Goal: Task Accomplishment & Management: Manage account settings

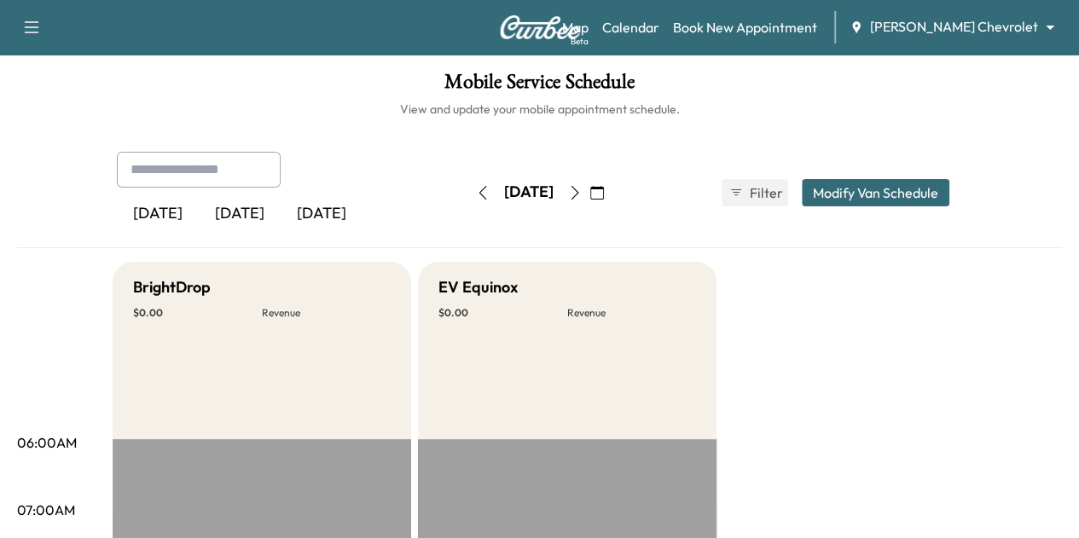
click at [582, 192] on icon "button" at bounding box center [575, 193] width 14 height 14
click at [1001, 38] on div "Map Beta Calendar Book New Appointment [PERSON_NAME] Chevrolet ******** ​" at bounding box center [813, 27] width 503 height 32
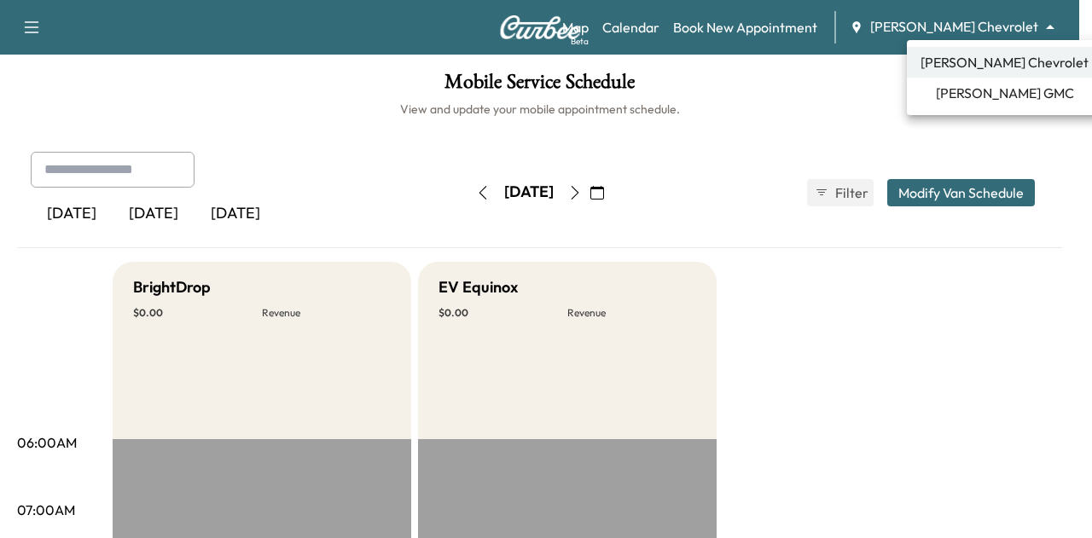
click at [998, 26] on body "Support Log Out Map Beta Calendar Book New Appointment [PERSON_NAME] Chevrolet …" at bounding box center [546, 269] width 1092 height 538
click at [987, 50] on li "[PERSON_NAME] Chevrolet" at bounding box center [1004, 62] width 195 height 31
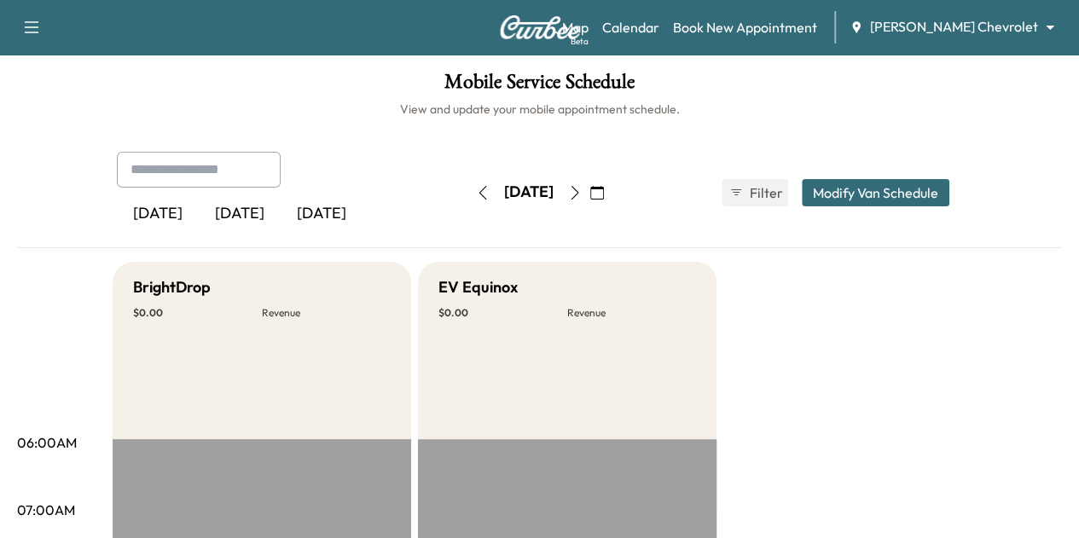
click at [582, 190] on icon "button" at bounding box center [575, 193] width 14 height 14
click at [604, 196] on icon "button" at bounding box center [597, 193] width 14 height 14
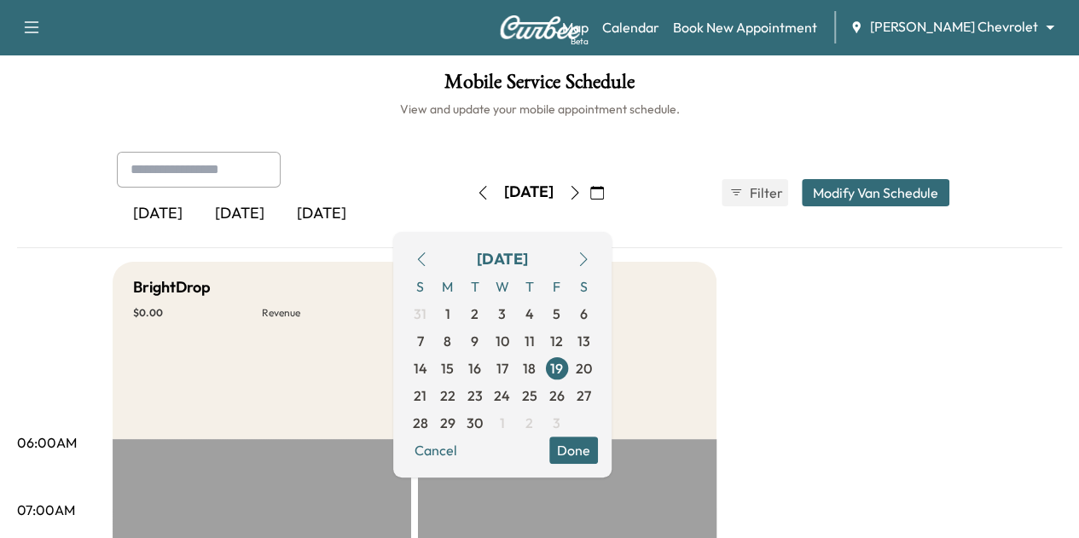
click at [425, 258] on icon "button" at bounding box center [421, 259] width 8 height 14
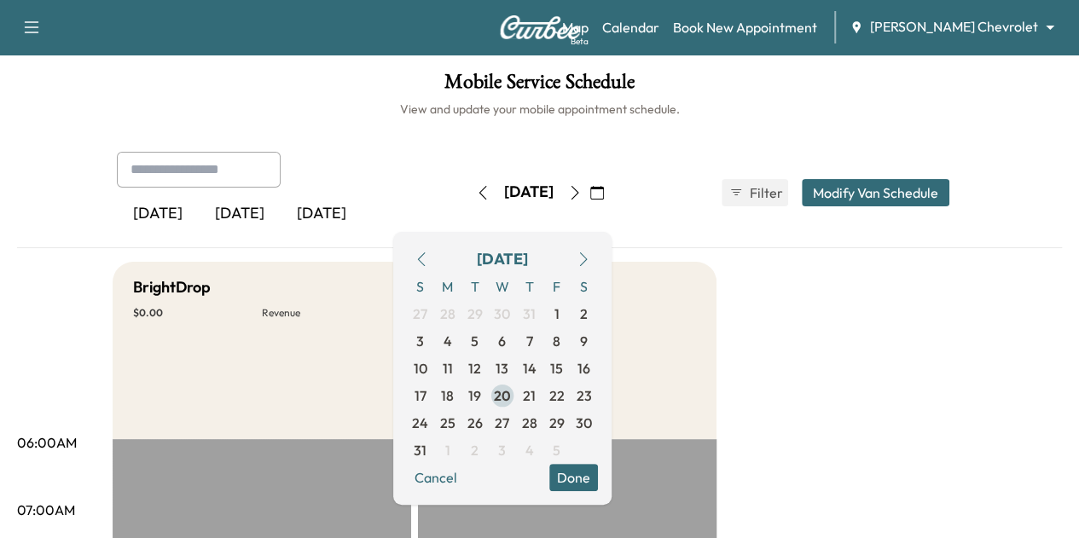
click at [511, 392] on span "20" at bounding box center [502, 396] width 17 height 20
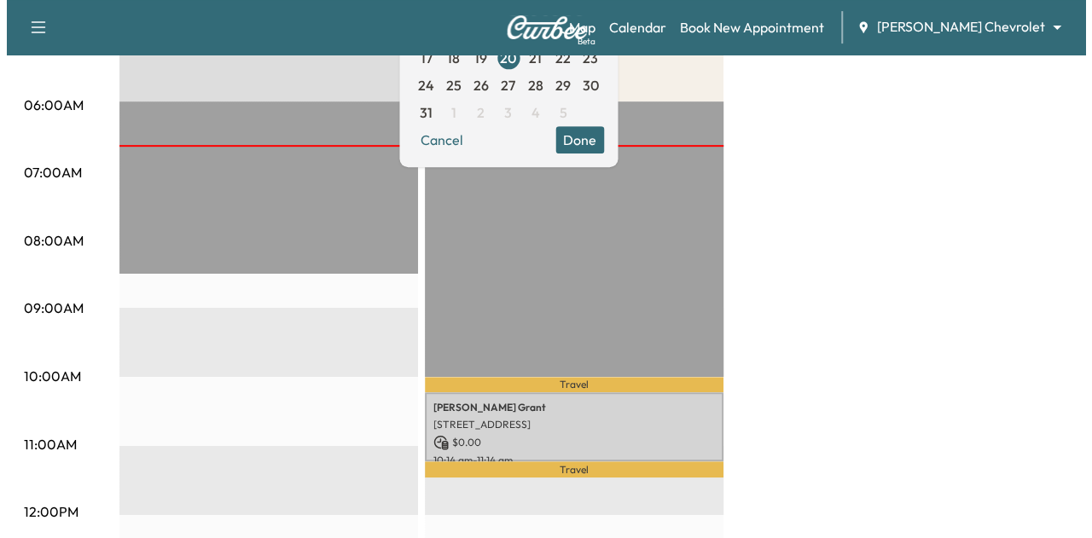
scroll to position [339, 0]
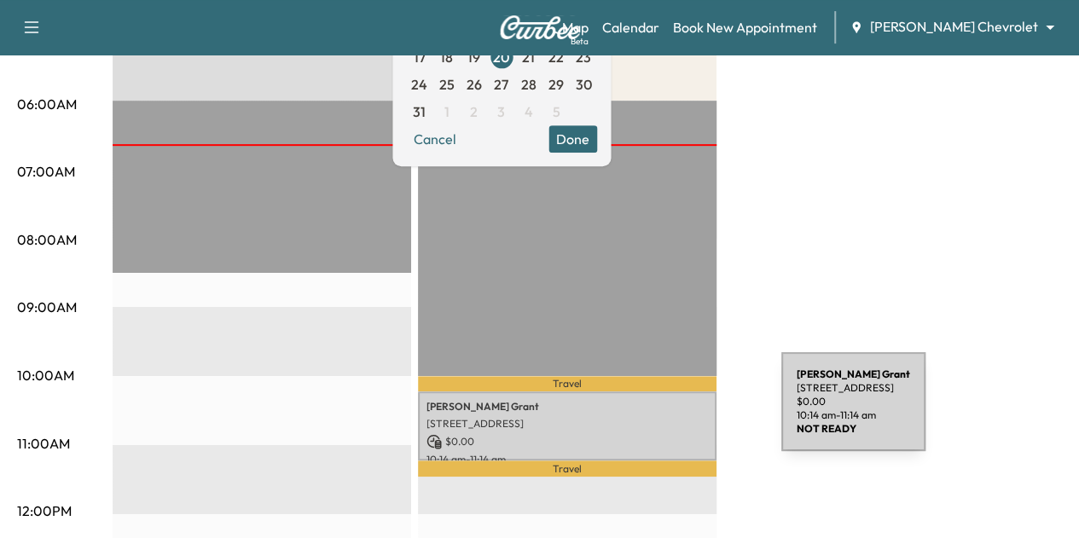
click at [607, 419] on p "[STREET_ADDRESS]" at bounding box center [568, 424] width 282 height 14
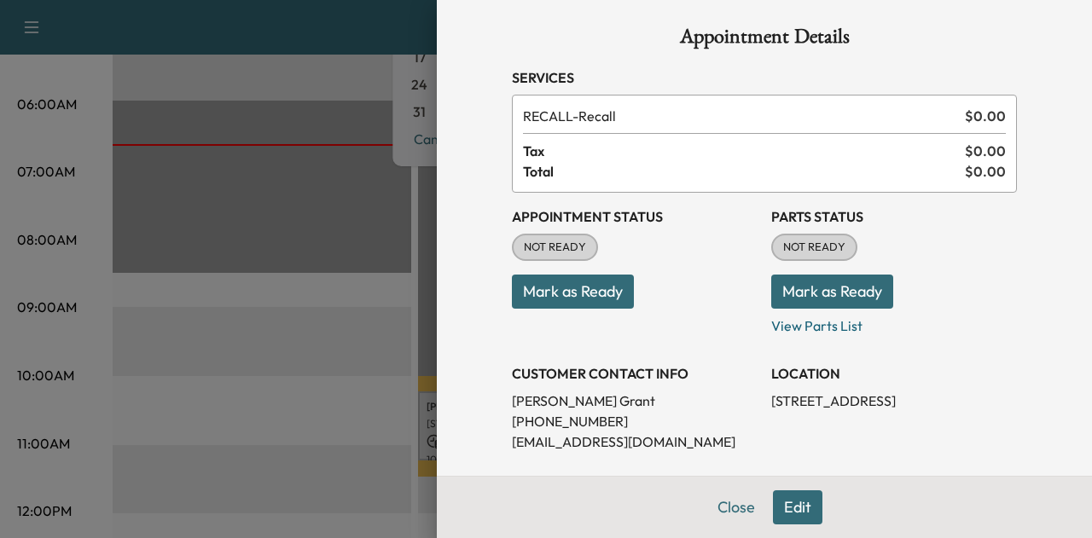
scroll to position [0, 0]
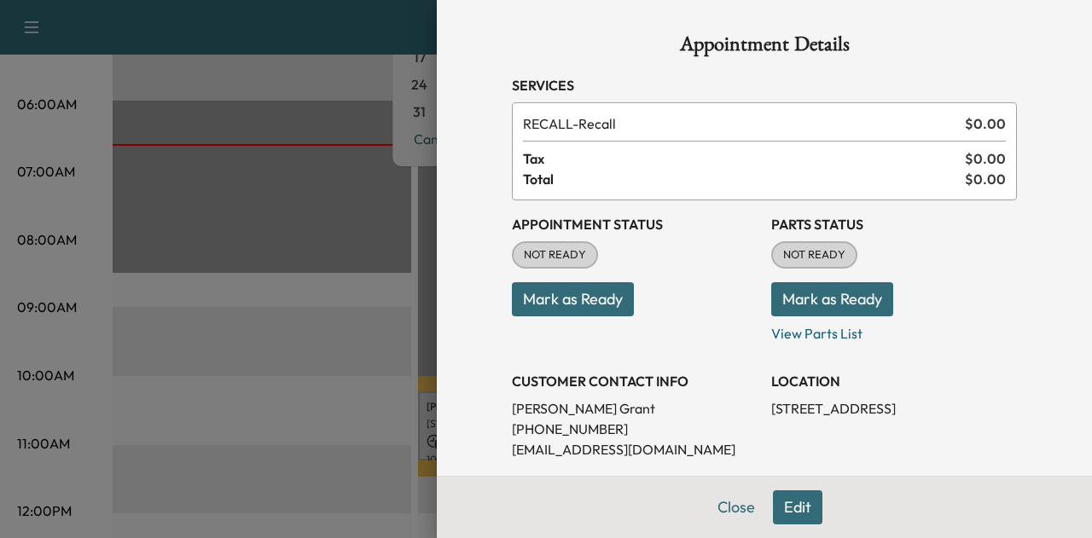
click at [595, 302] on button "Mark as Ready" at bounding box center [573, 299] width 122 height 34
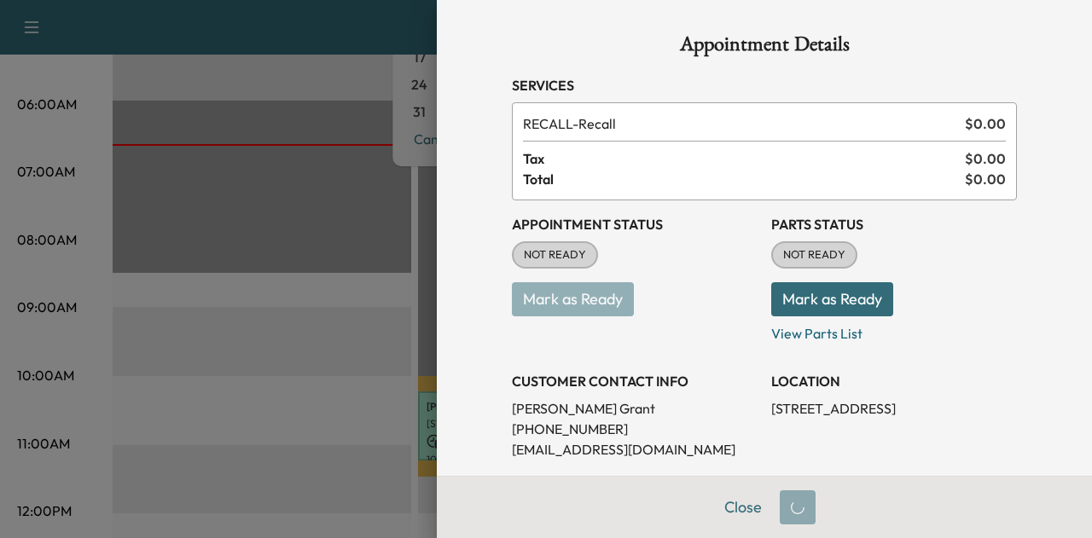
click at [816, 291] on button "Mark as Ready" at bounding box center [832, 299] width 122 height 34
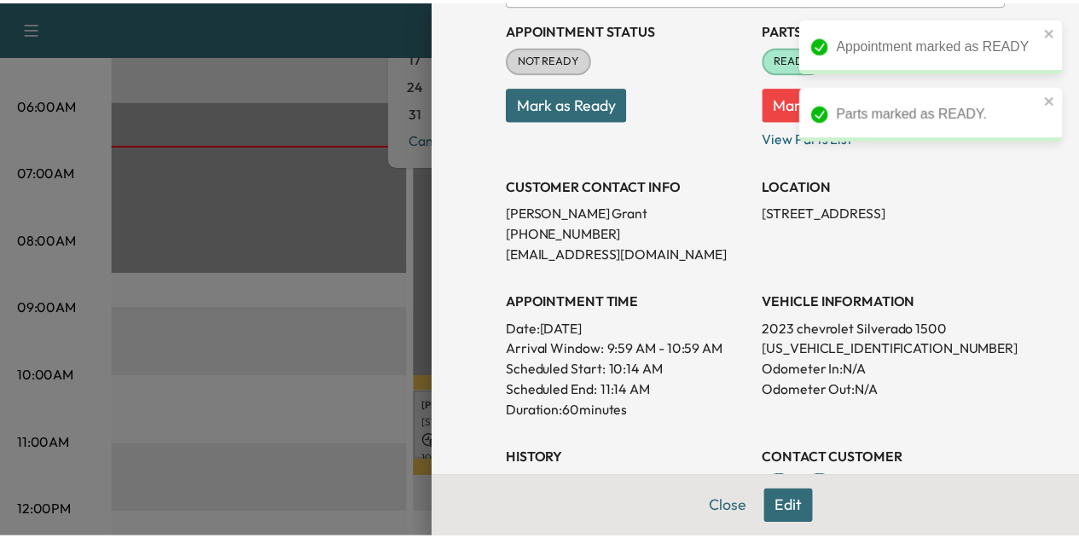
scroll to position [195, 0]
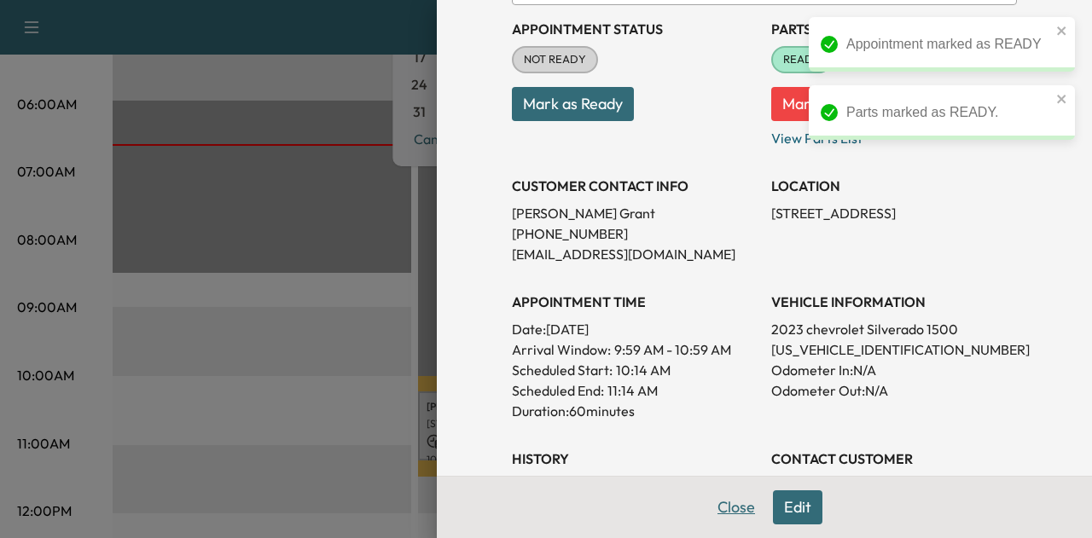
click at [712, 514] on button "Close" at bounding box center [736, 507] width 60 height 34
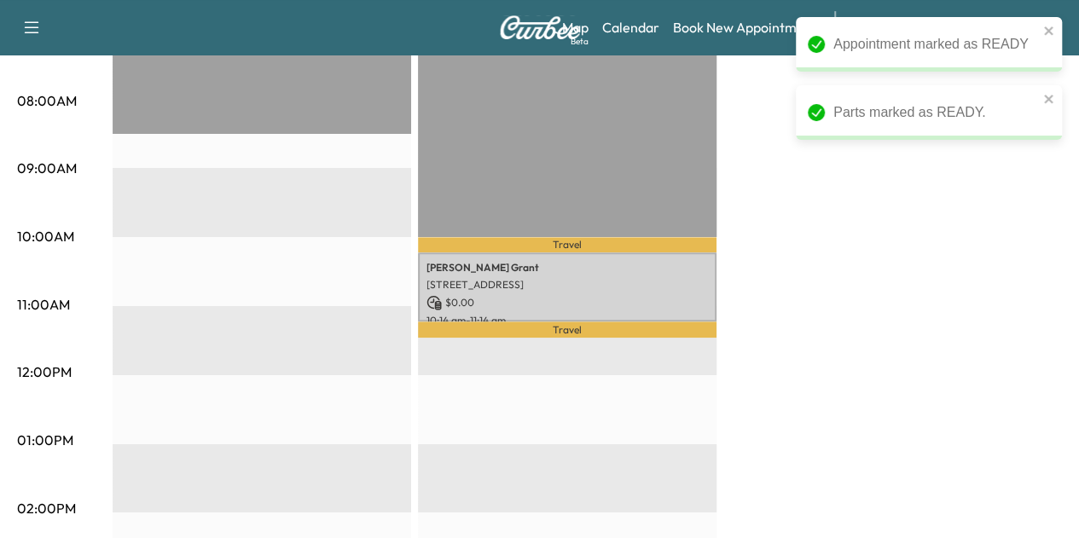
scroll to position [431, 0]
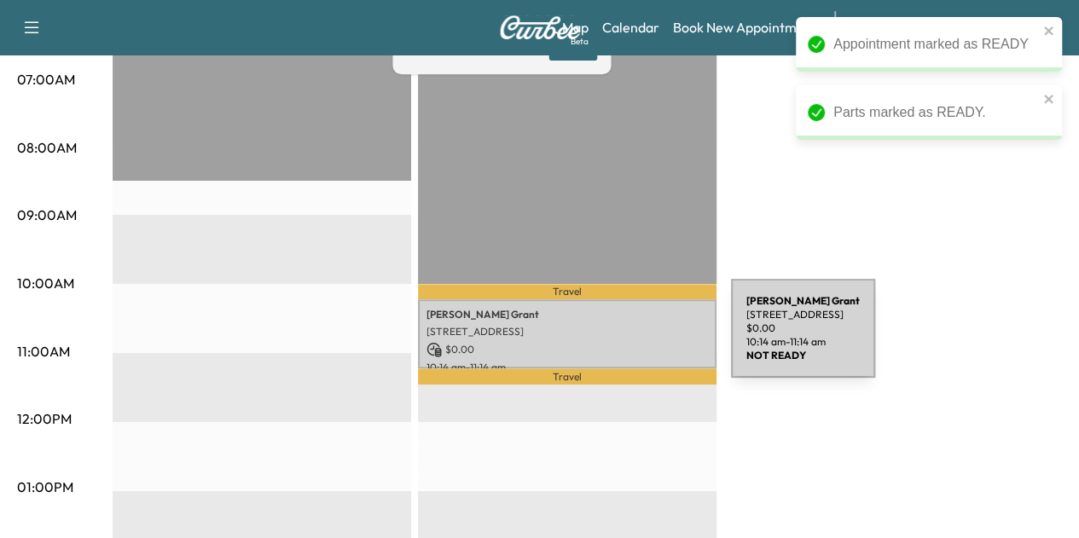
click at [603, 342] on p "$ 0.00" at bounding box center [568, 349] width 282 height 15
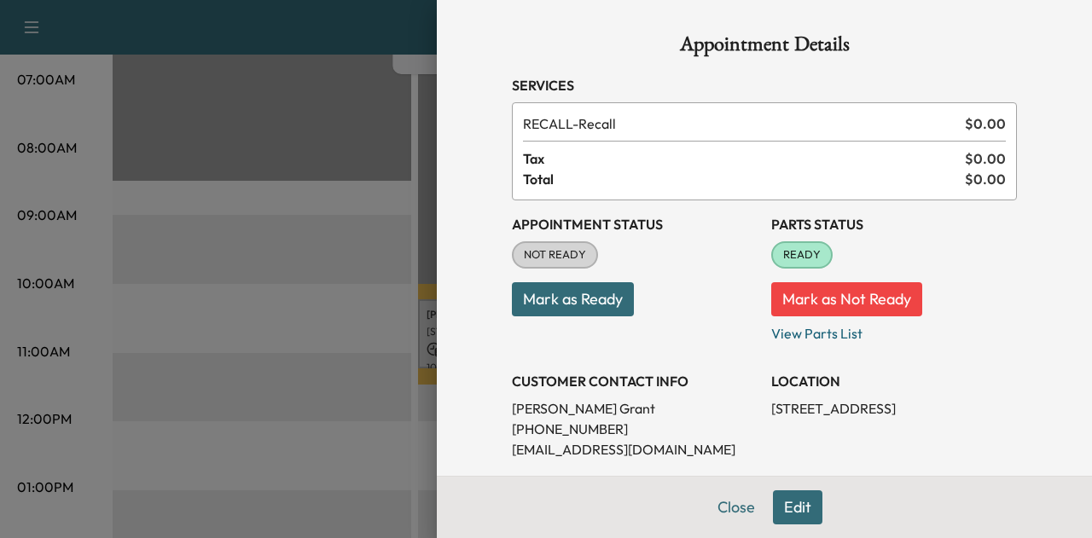
click at [550, 321] on div "Appointment Status NOT READY Mark as Ready" at bounding box center [635, 271] width 246 height 143
click at [553, 308] on button "Mark as Ready" at bounding box center [573, 299] width 122 height 34
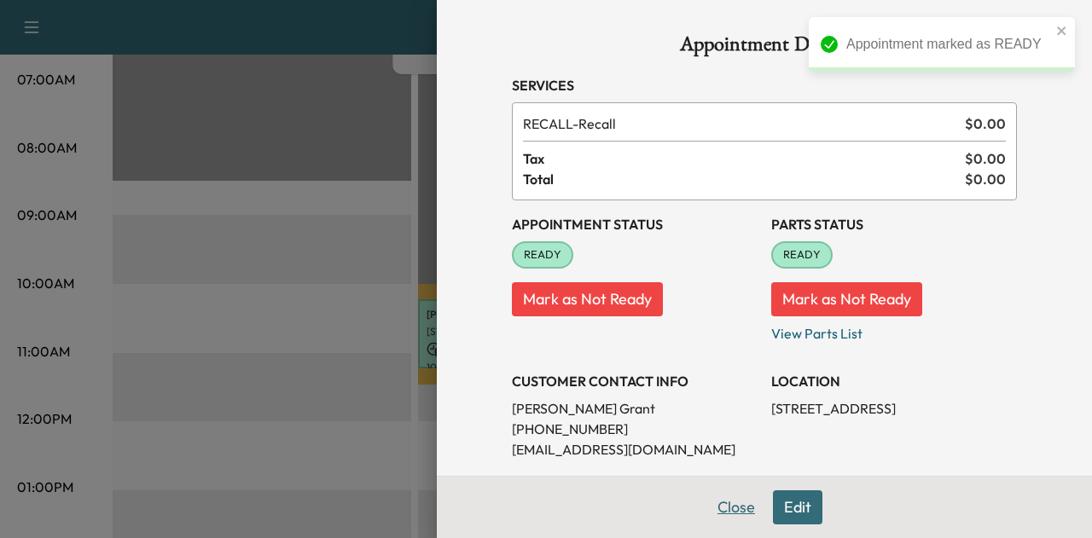
click at [733, 502] on button "Close" at bounding box center [736, 507] width 60 height 34
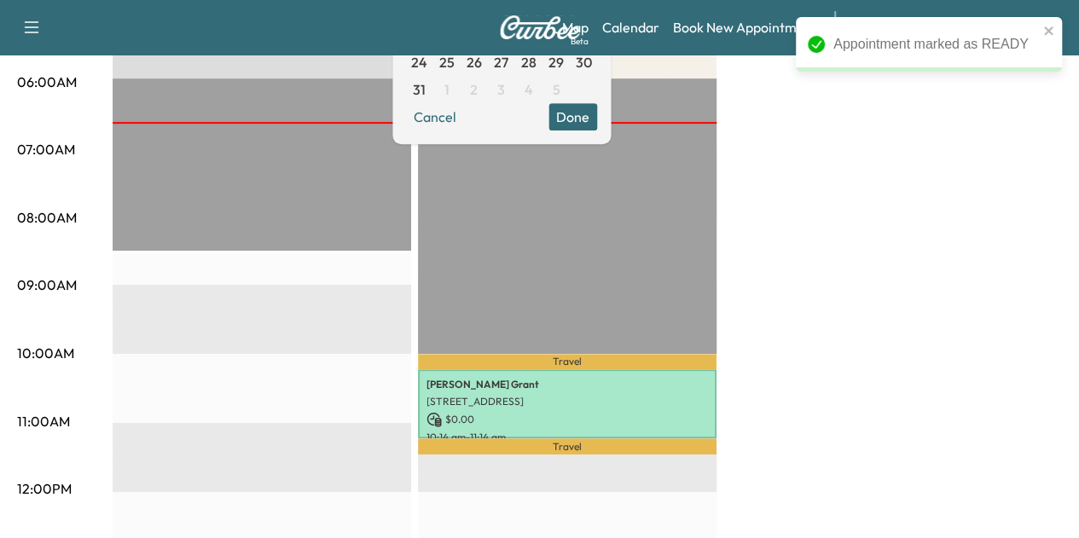
scroll to position [429, 0]
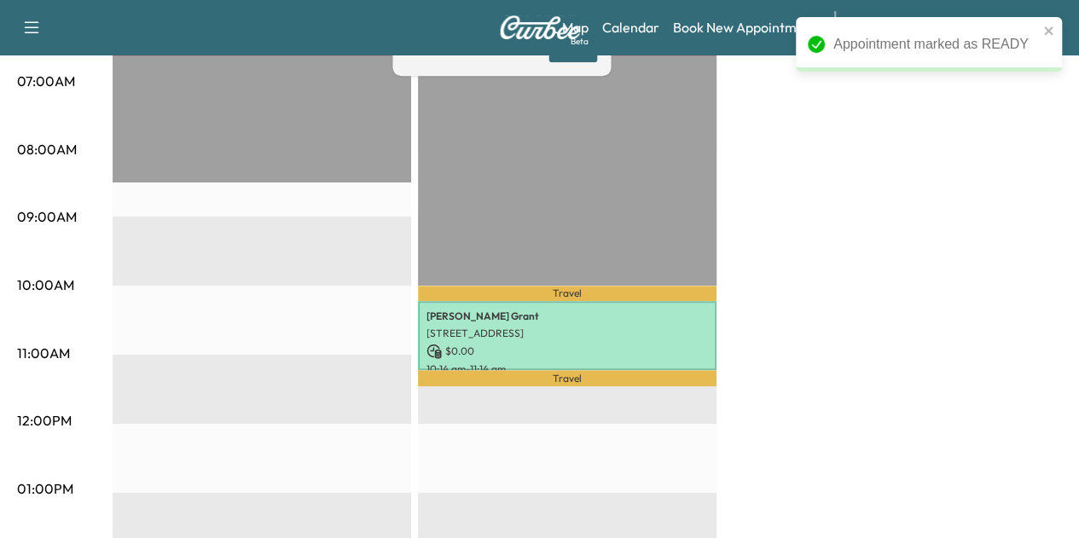
click at [809, 287] on div "BrightDrop * Scheduled hours have been modified for this day $ 0.00 Revenue EST…" at bounding box center [587, 473] width 949 height 1280
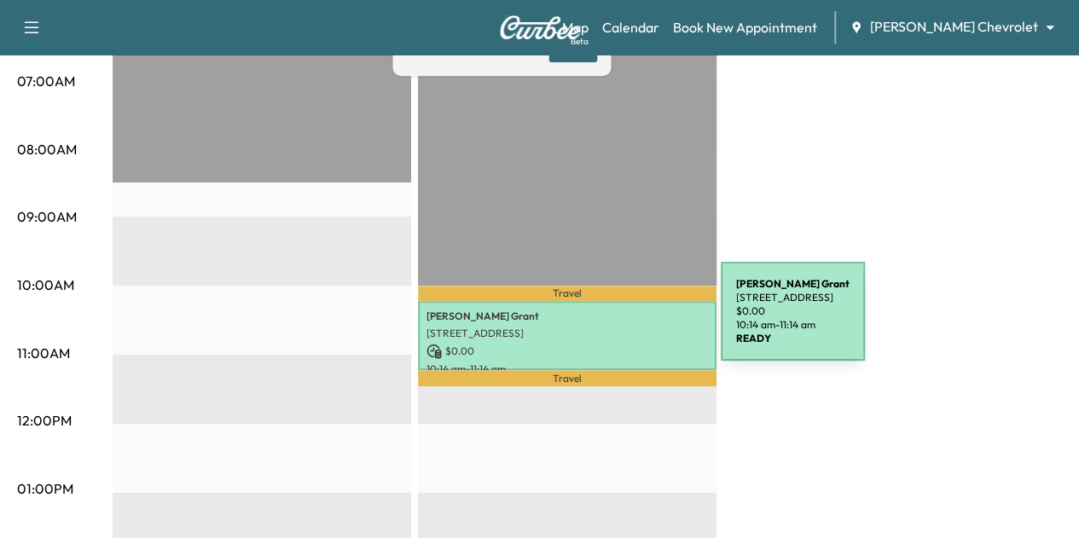
click at [593, 322] on div "[PERSON_NAME] [STREET_ADDRESS] $ 0.00 10:14 am - 11:14 am" at bounding box center [567, 335] width 299 height 69
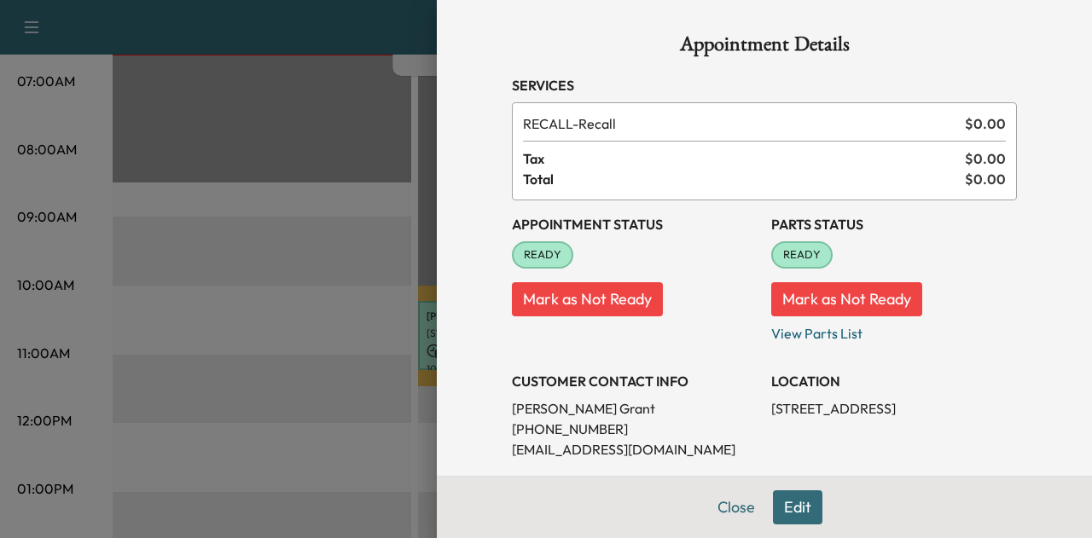
click at [363, 297] on div at bounding box center [546, 269] width 1092 height 538
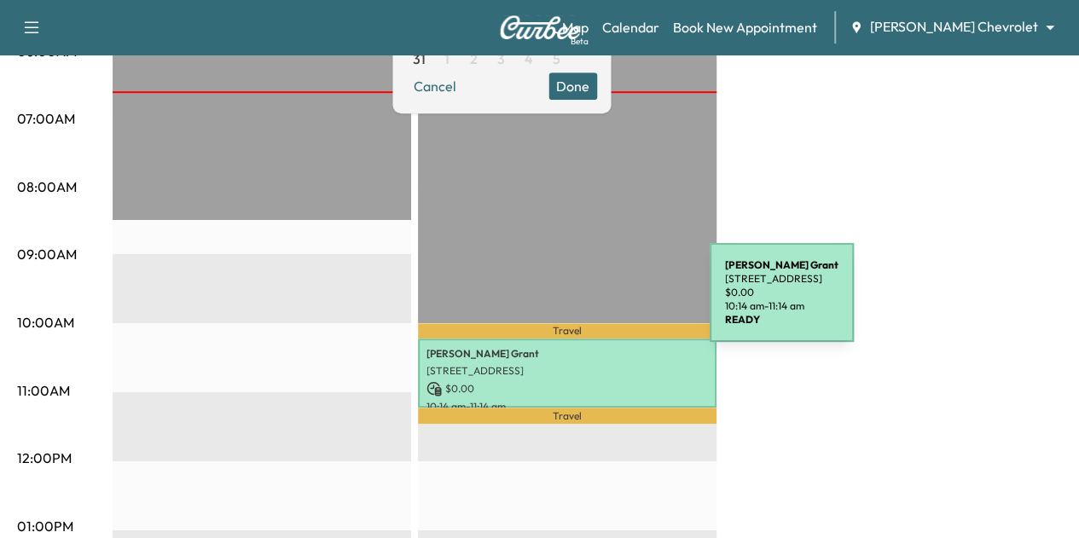
scroll to position [376, 0]
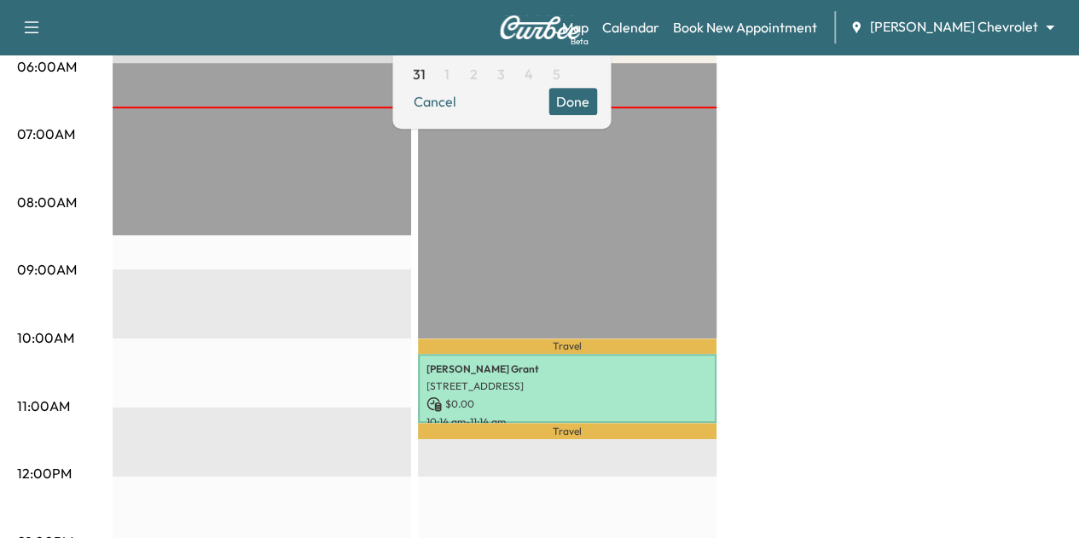
click at [756, 257] on div "BrightDrop * Scheduled hours have been modified for this day $ 0.00 Revenue EST…" at bounding box center [587, 526] width 949 height 1280
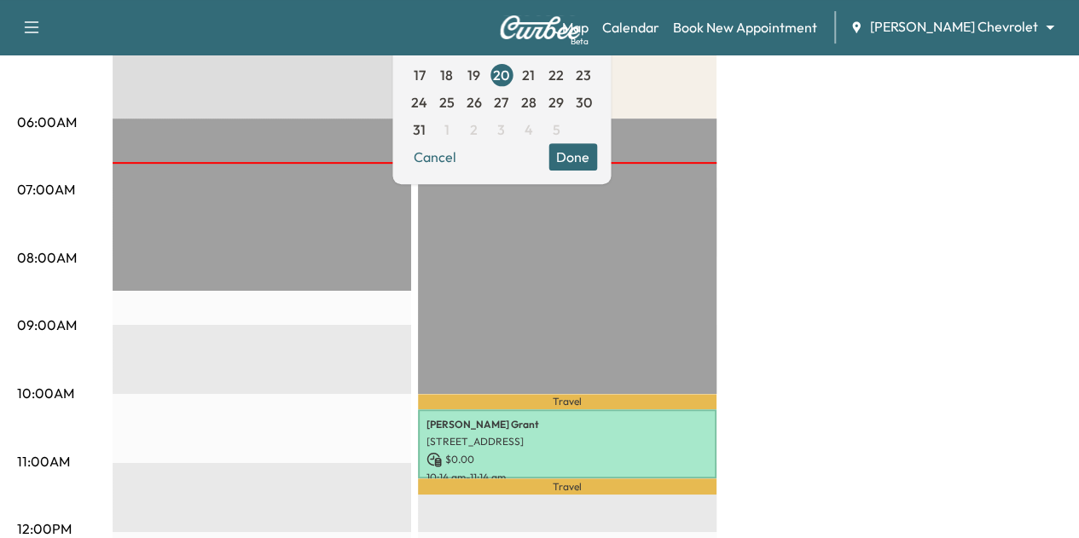
scroll to position [320, 0]
